Goal: Book appointment/travel/reservation

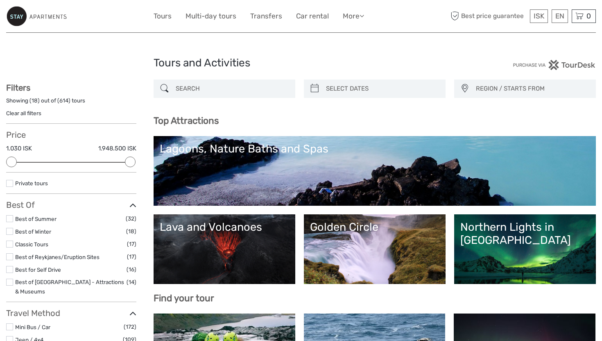
select select
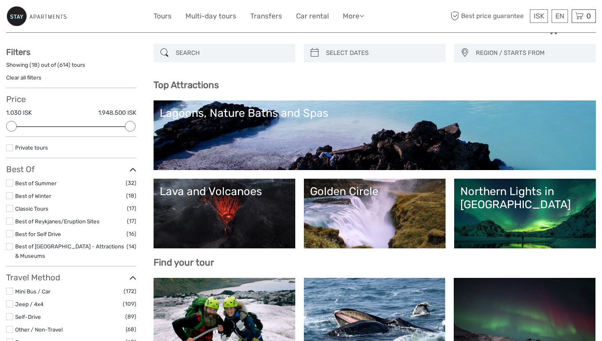
click at [238, 197] on div "Lava and Volcanoes" at bounding box center [224, 191] width 129 height 13
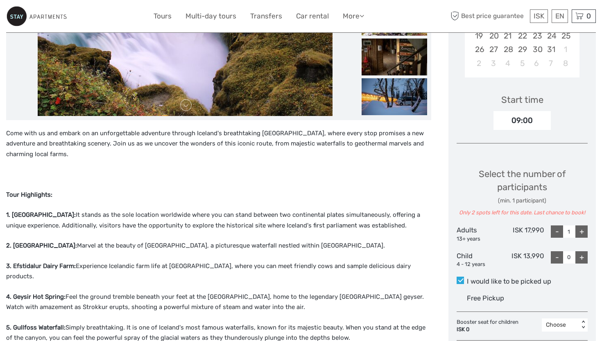
scroll to position [222, 0]
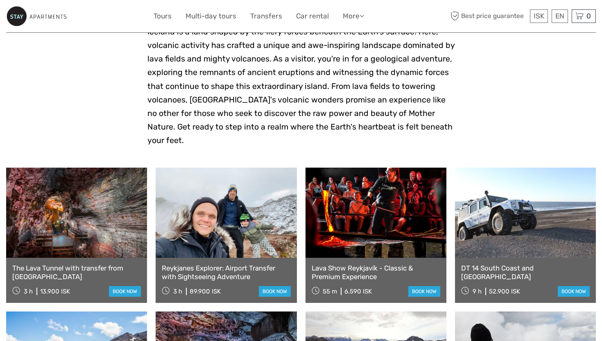
scroll to position [207, 0]
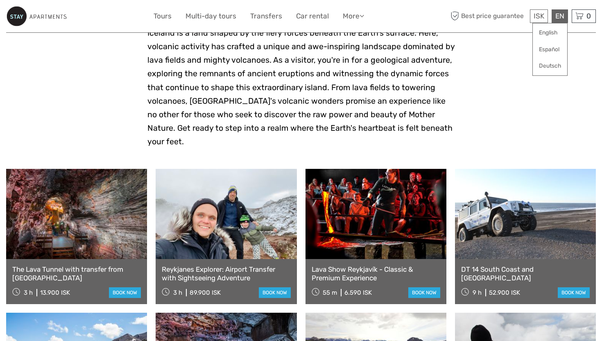
click at [559, 12] on div "EN English Español Deutsch" at bounding box center [560, 16] width 16 height 14
click at [549, 32] on link "English" at bounding box center [550, 32] width 34 height 15
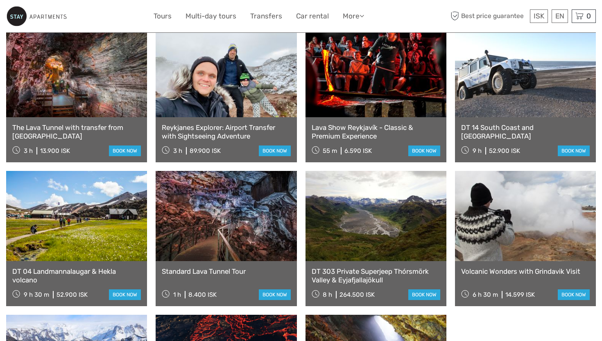
scroll to position [346, 0]
